Goal: Navigation & Orientation: Find specific page/section

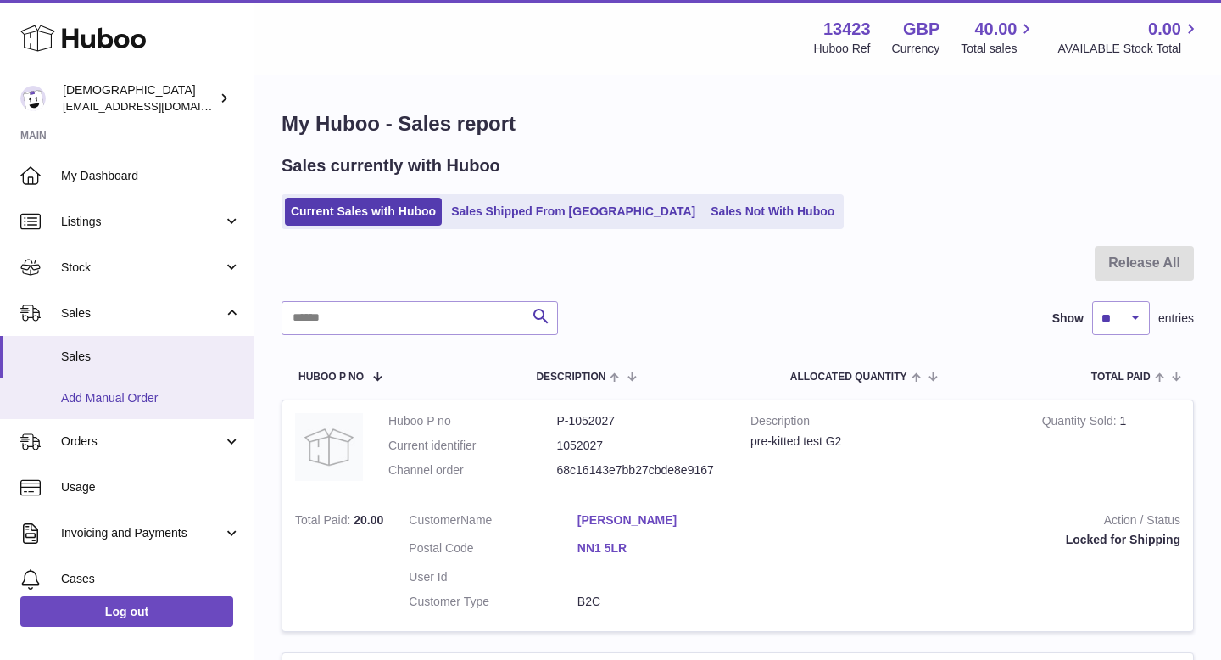
click at [142, 398] on span "Add Manual Order" at bounding box center [151, 398] width 180 height 16
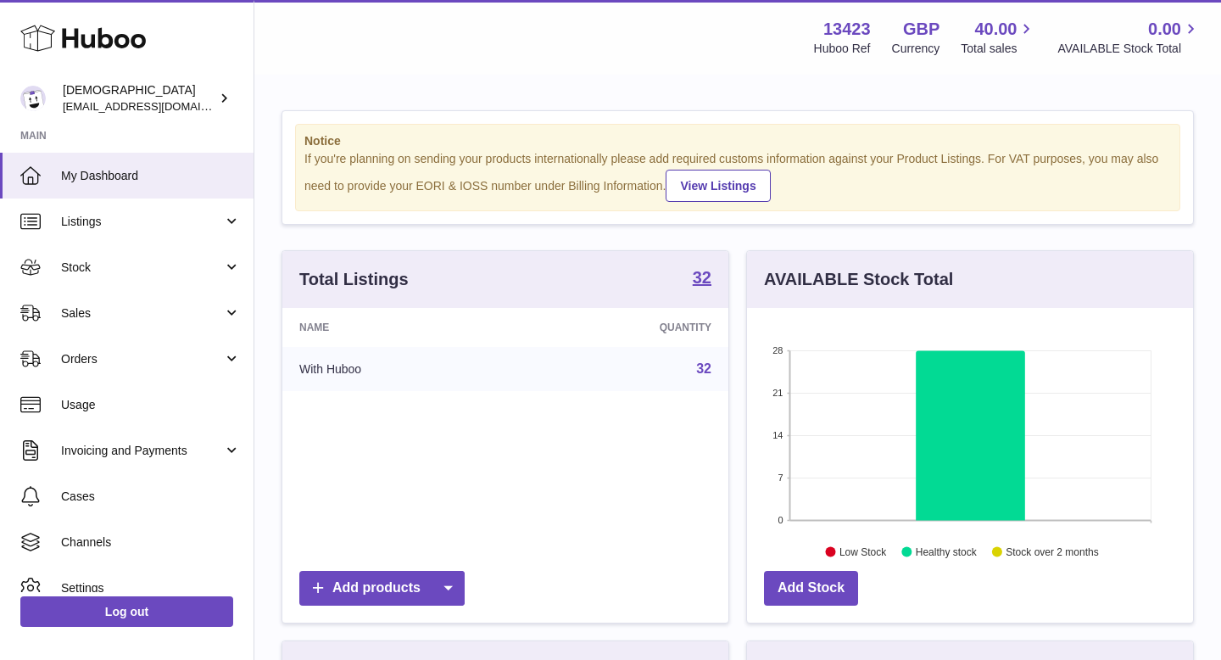
scroll to position [265, 446]
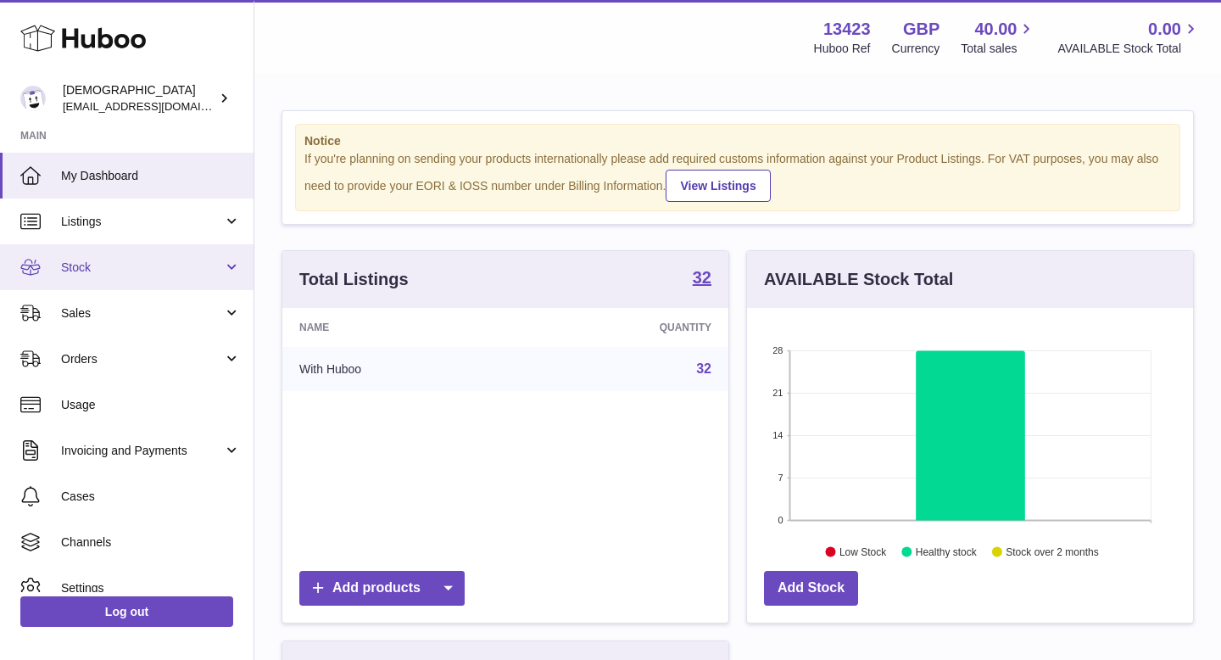
click at [114, 278] on link "Stock" at bounding box center [127, 267] width 254 height 46
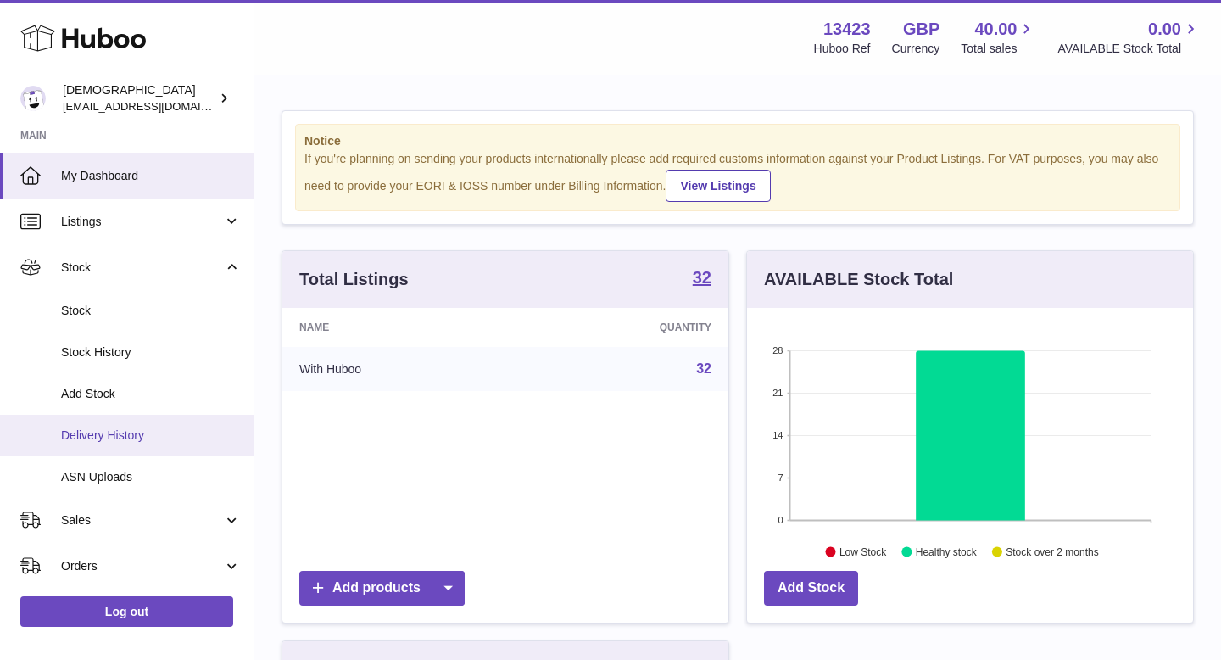
click at [128, 428] on span "Delivery History" at bounding box center [151, 435] width 180 height 16
